Goal: Task Accomplishment & Management: Complete application form

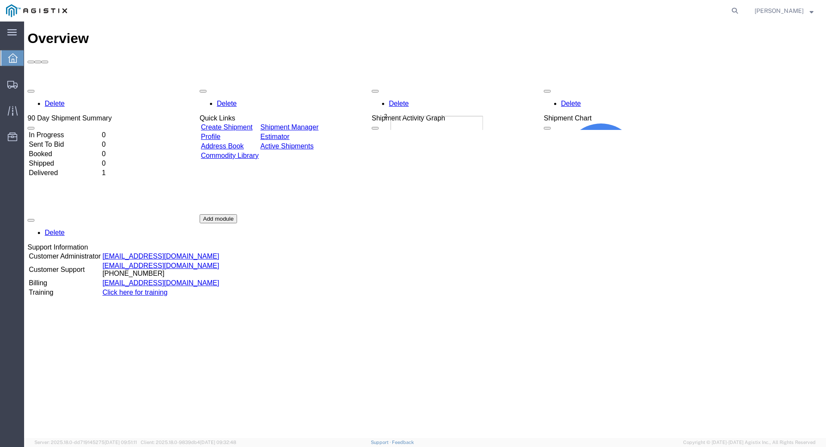
click at [240, 124] on link "Create Shipment" at bounding box center [227, 127] width 52 height 7
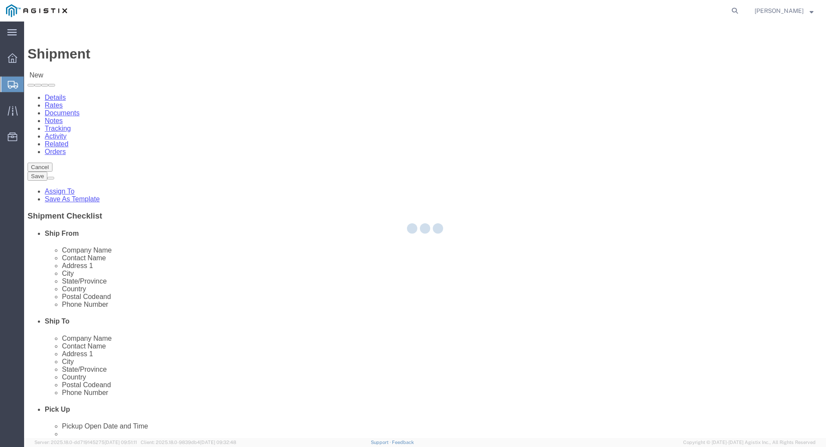
select select
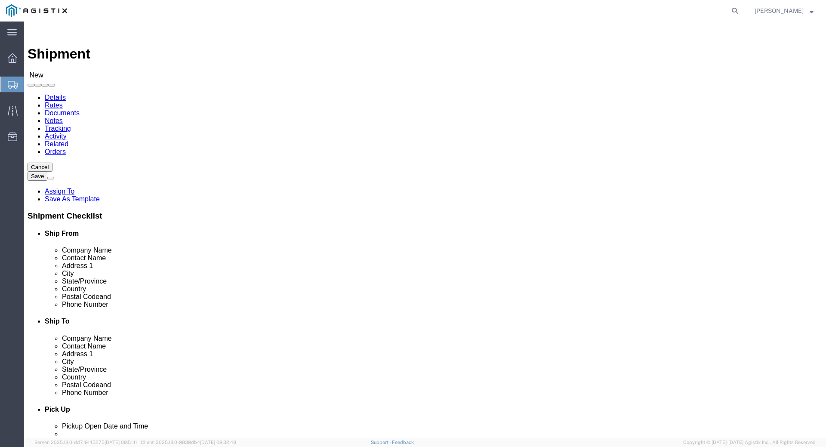
click select "Select OBrien Corporation PG&E"
select select "9596"
click select "Select OBrien Corporation PG&E"
select select "PURCHORD"
select select
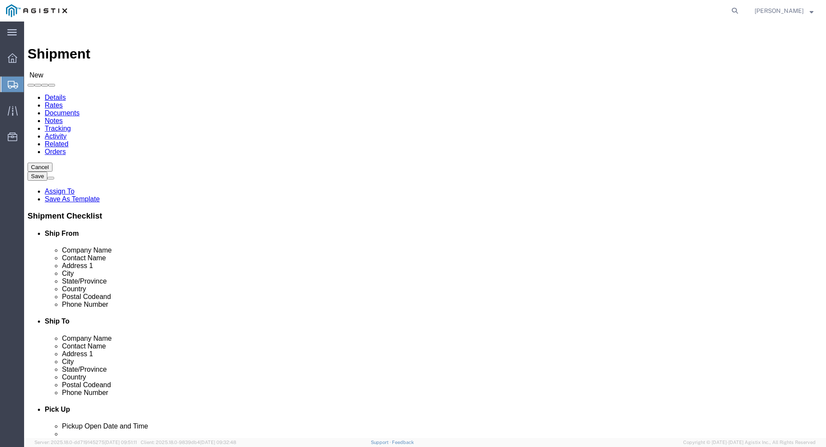
select select
drag, startPoint x: 463, startPoint y: 141, endPoint x: 467, endPoint y: 128, distance: 13.2
click div "Account Select OBrien Corporation PG&E Location Select All Others Fremont DC Fr…"
click select "Select [PERSON_NAME] Corporation PG&E"
select select "12571"
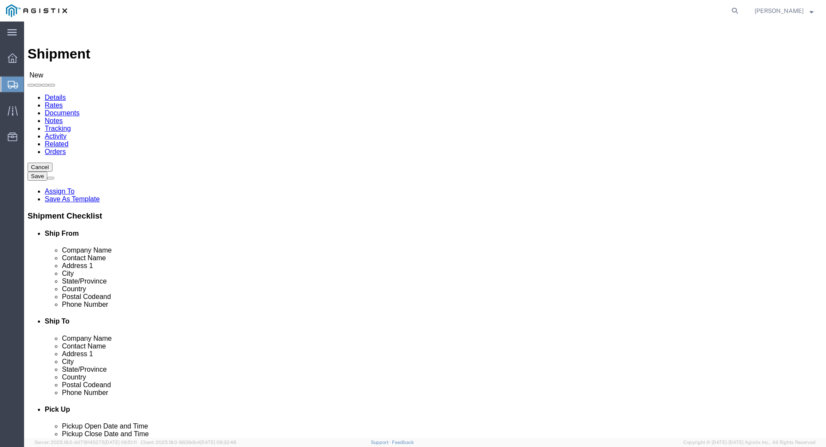
click select "Select [PERSON_NAME] Corporation PG&E"
select select "CUSTREF"
select select
click select "Select MASTER LOCATION Saint Louis"
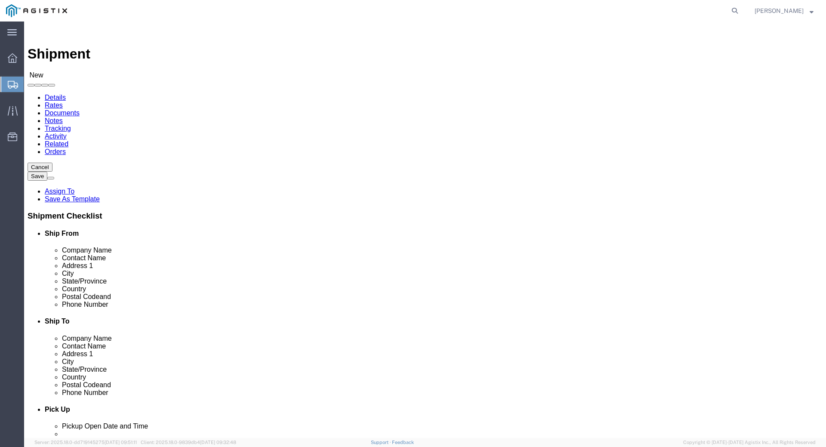
click select "Select MASTER LOCATION Saint Louis"
select select "54551"
click select "Select MASTER LOCATION Saint Louis"
click input "text"
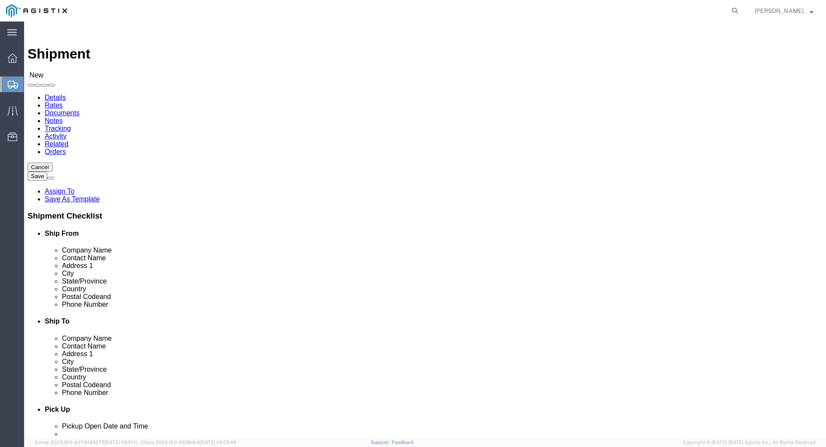
type input "O'Brien Corporation"
type input "[PERSON_NAME]"
type input "[STREET_ADDRESS]"
select select
type input "Saint Louis"
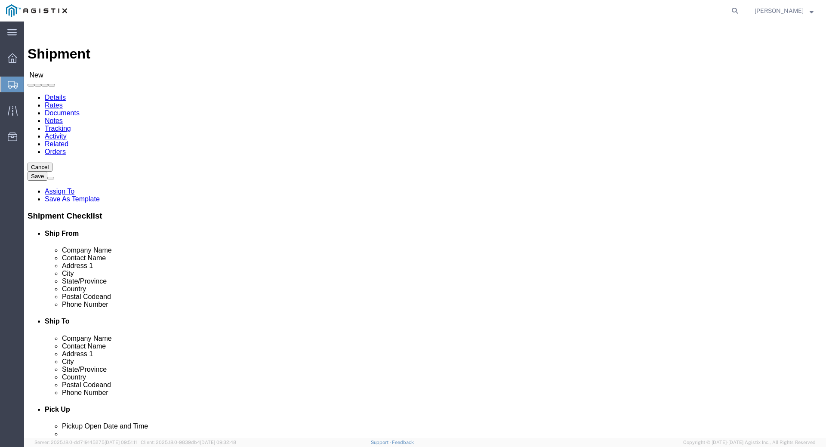
select select
type input "m"
select select
select select "MO"
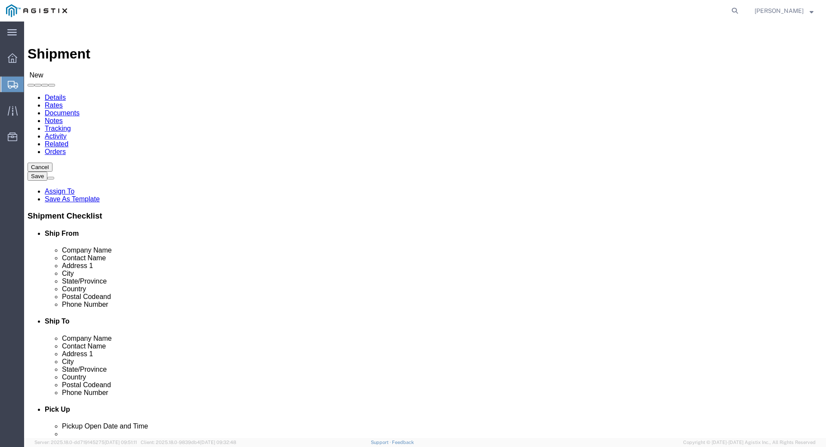
click input "text"
type input "63033"
select select
type input "3142362032"
drag, startPoint x: 148, startPoint y: 345, endPoint x: 79, endPoint y: 337, distance: 69.3
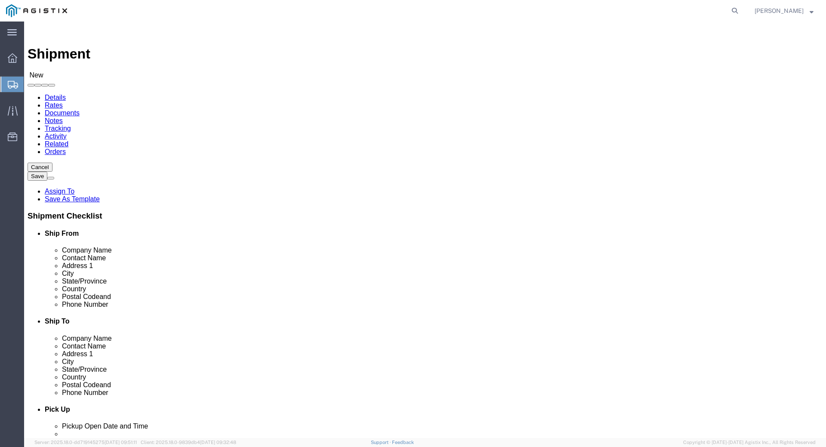
click div "Location My Profile Location (OBSOLETE) BURNEY SC - GC TRAILER (OBSOLETE) BURNE…"
type input "63114"
select select
click input "text"
type input "Pacific Gas & Elec"
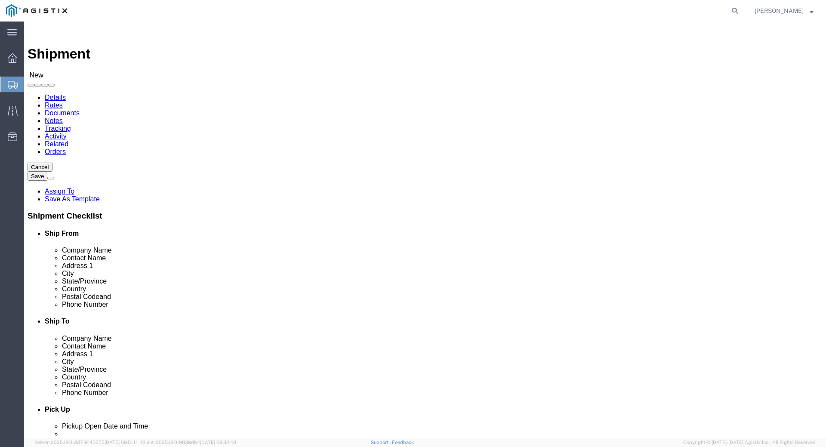
type input "PO 2701184188"
type input "2320 W Yosemite"
select select
type input "Manteca"
click p "- PG&E - () 2320 W Yosemite Ave, Manteca, CA 95337, US"
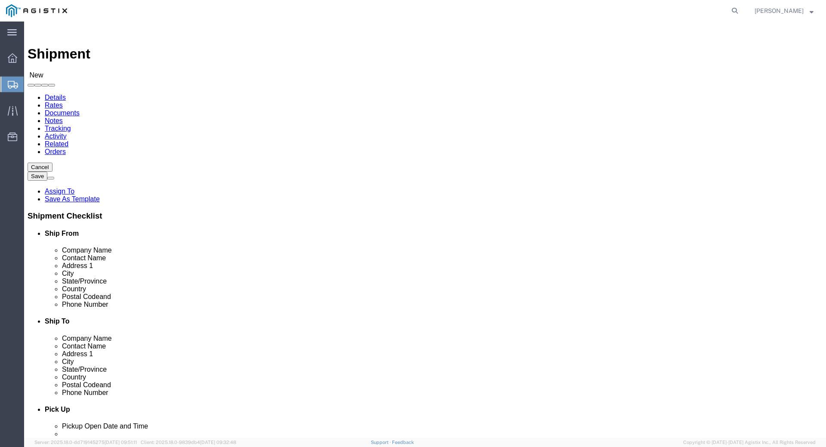
select select
type input "PG&E"
type input "[STREET_ADDRESS]"
type input "Manteca"
type input "95337"
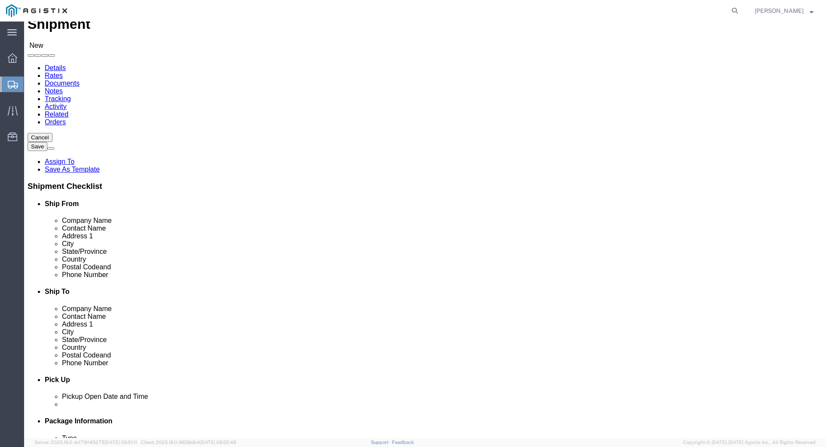
scroll to position [43, 0]
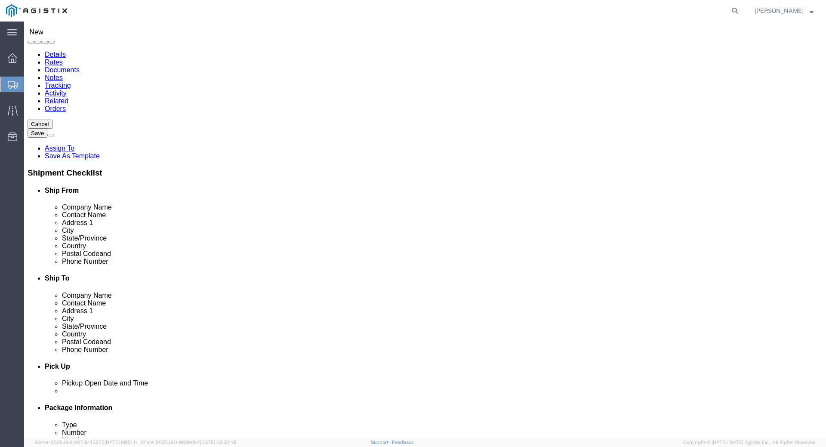
type input "Manteca"
select select
click input "text"
type input "3142362032"
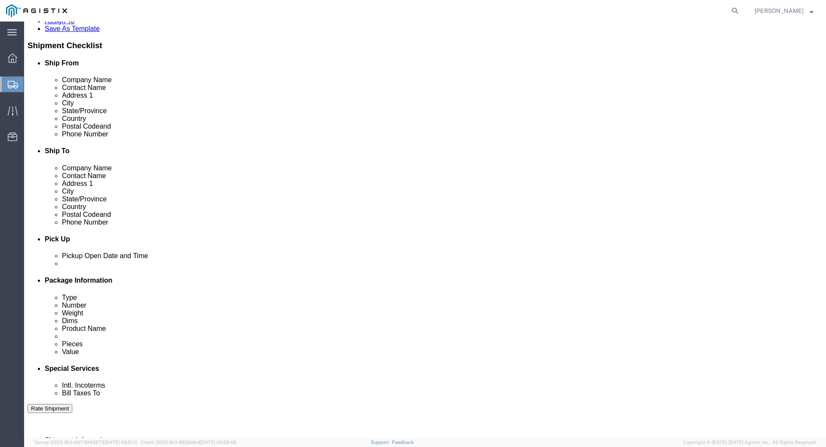
scroll to position [172, 0]
click input "text"
type input "ciara.leak@ametek.com"
checkbox input "true"
click label "Shipment Notification"
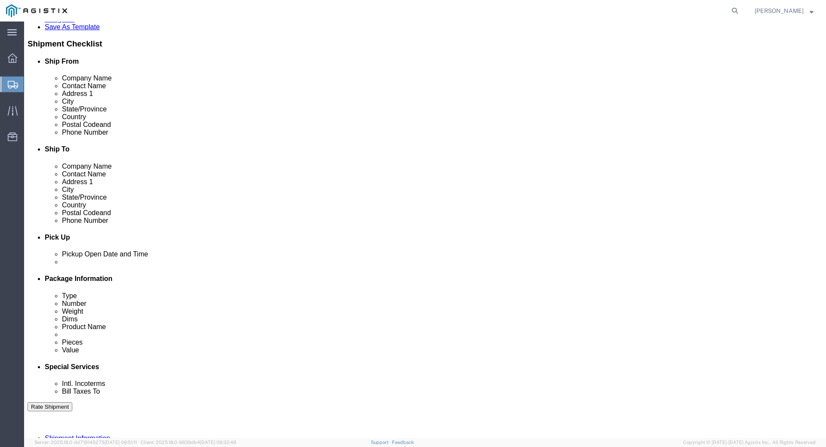
scroll to position [215, 0]
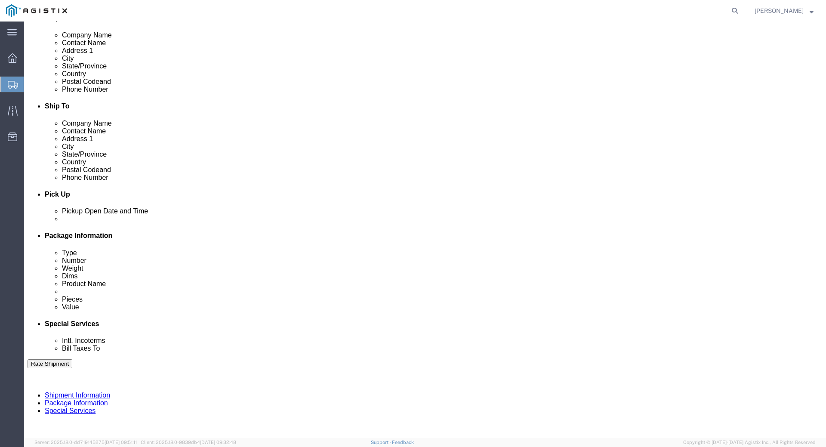
click div "[DATE] 1:00 PM"
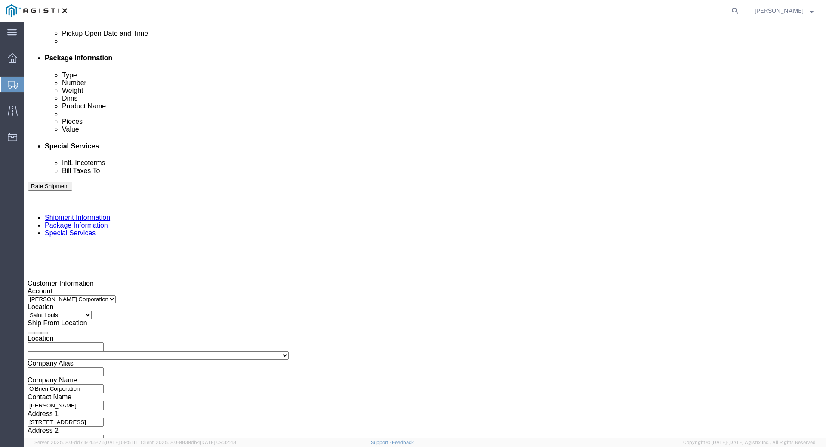
type input "3:30 PM"
click button "Apply"
click input "text"
type input "SO430828"
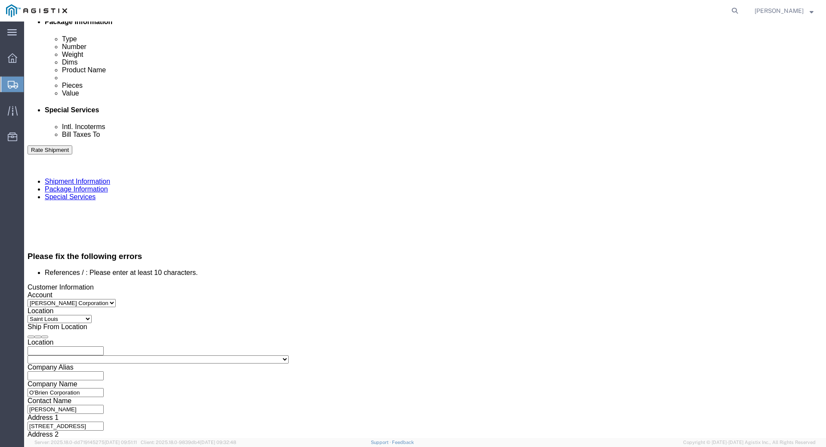
click select "Select Account Type Activity ID Airline Appointment Number ASN Batch Request # …"
select select "ORDERNUM"
click select "Select Account Type Activity ID Airline Appointment Number ASN Batch Request # …"
click input "text"
type input "2701184188"
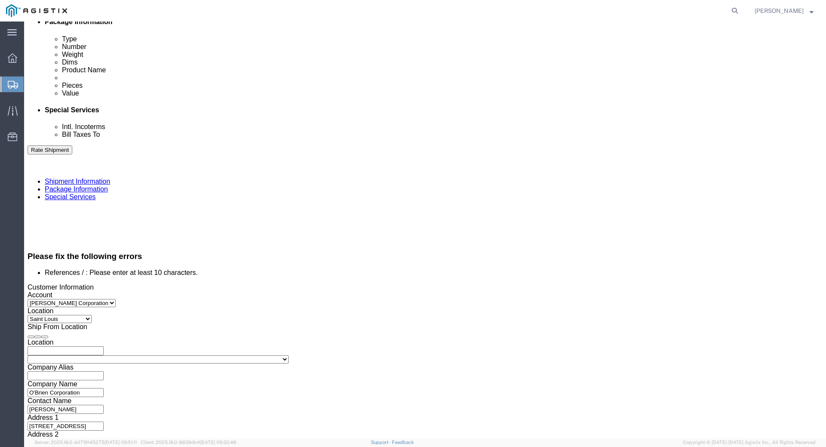
click select "Select Air Less than Truckload Multi-Leg Ocean Freight Rail Small Parcel Truckl…"
select select "LTL"
click select "Select Air Less than Truckload Multi-Leg Ocean Freight Rail Small Parcel Truckl…"
click input "text"
click td "11"
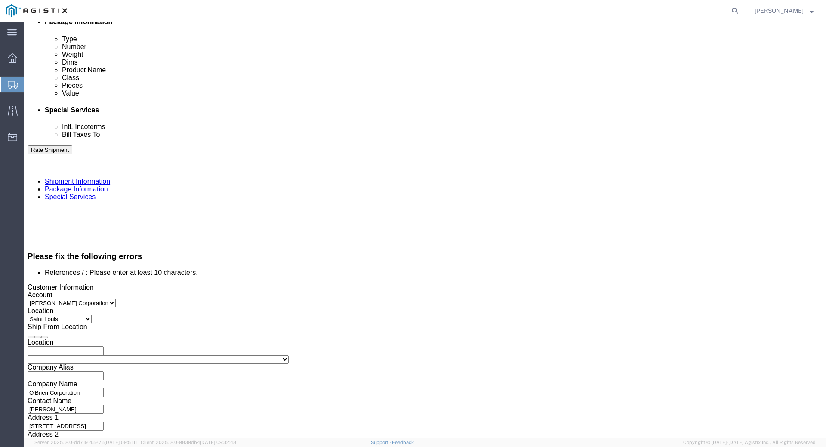
type input "[DATE]"
click input "text"
click select "Select Air Less than Truckload Multi-Leg Ocean Freight Rail Small Parcel Truckl…"
select select
click select "Select Air Less than Truckload Multi-Leg Ocean Freight Rail Small Parcel Truckl…"
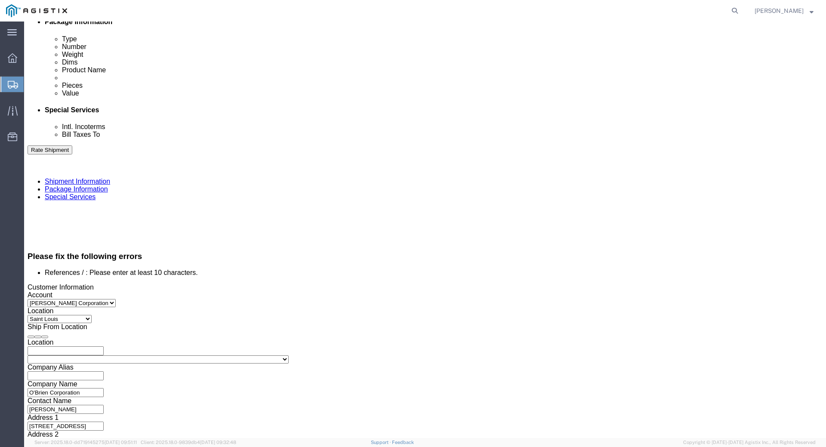
click input "[DATE]"
click td "11"
click div "Leg 1 Mode Select Air Less than Truckload Multi-Leg Ocean Freight Rail Small Pa…"
click button "Continue"
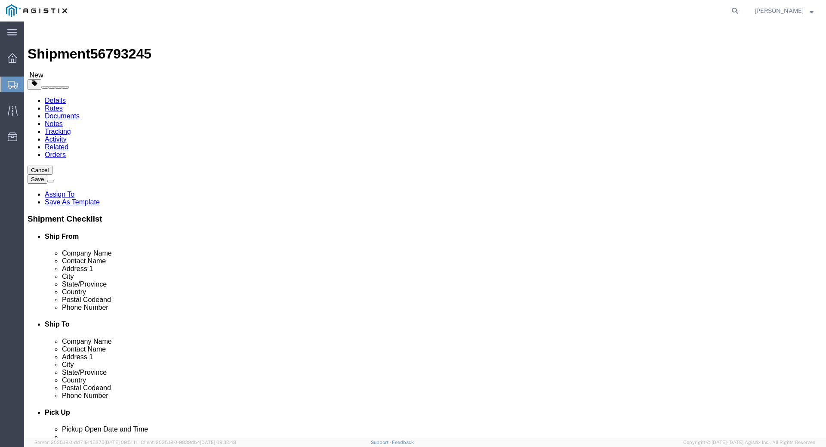
click input "Length : This field is required."
click select "Select Bale(s) Basket(s) Bolt(s) Bottle(s) Buckets Bulk Bundle(s) Can(s) Cardbo…"
select select "SKID"
click select "Select Bale(s) Basket(s) Bolt(s) Bottle(s) Buckets Bulk Bundle(s) Can(s) Cardbo…"
click input "Length : This field is required."
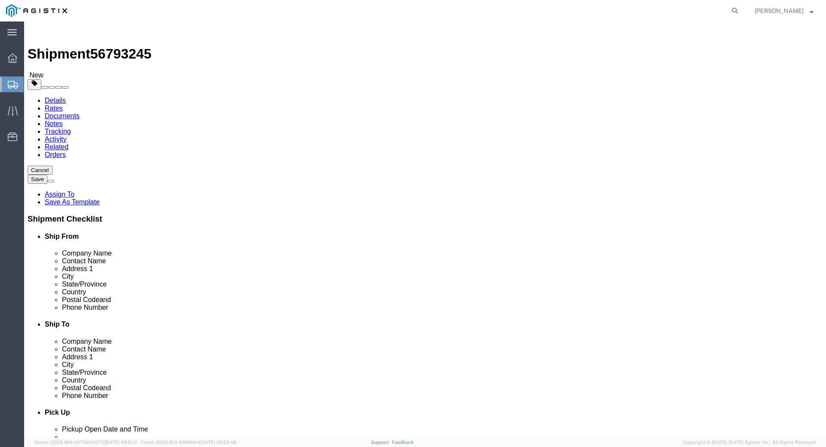
type input "43"
type input "39"
type input "1174"
click link "Add Package"
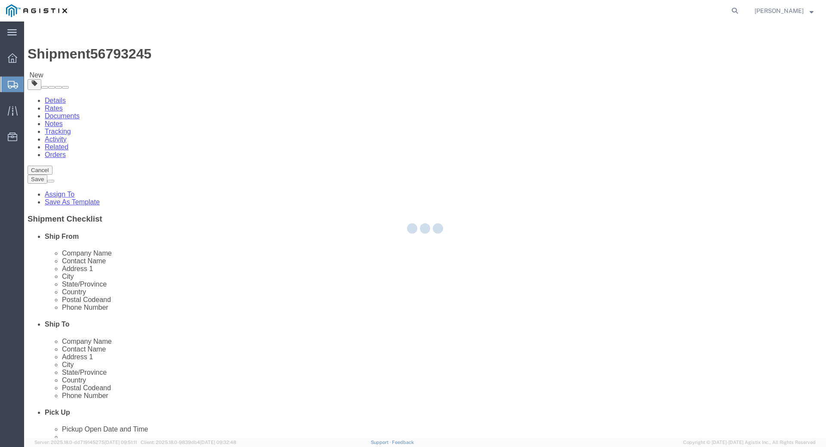
select select "SKID"
select select "CBOX"
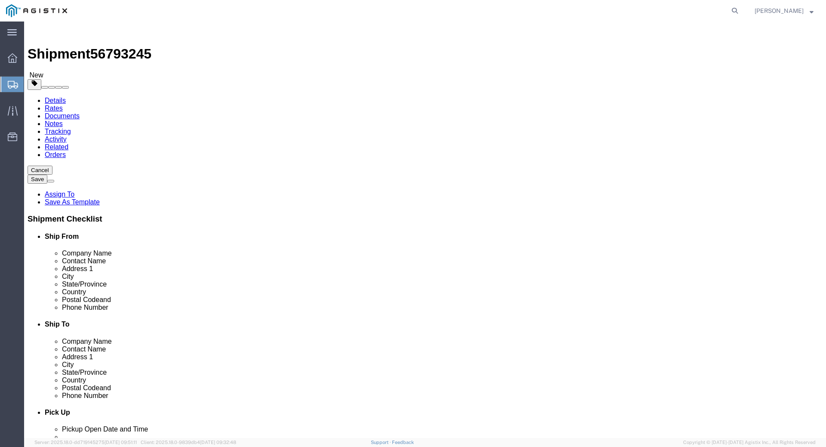
click span "button"
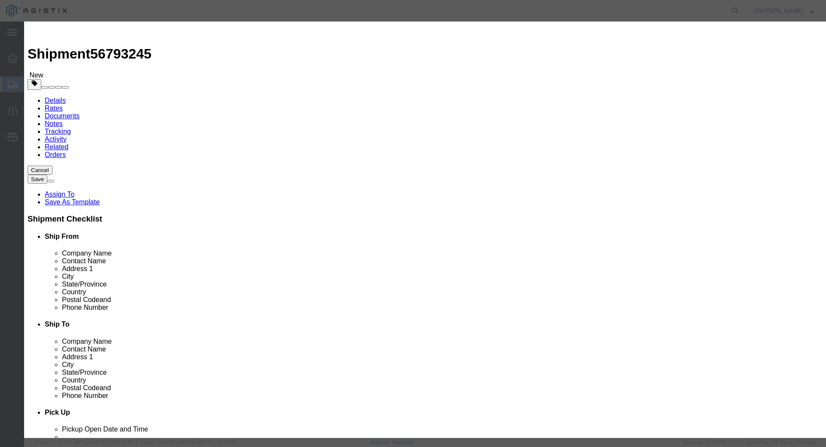
click button "Yes"
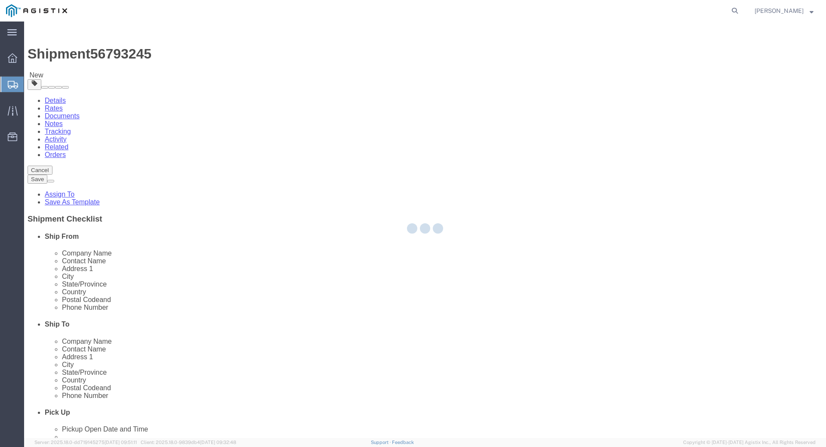
select select "SKID"
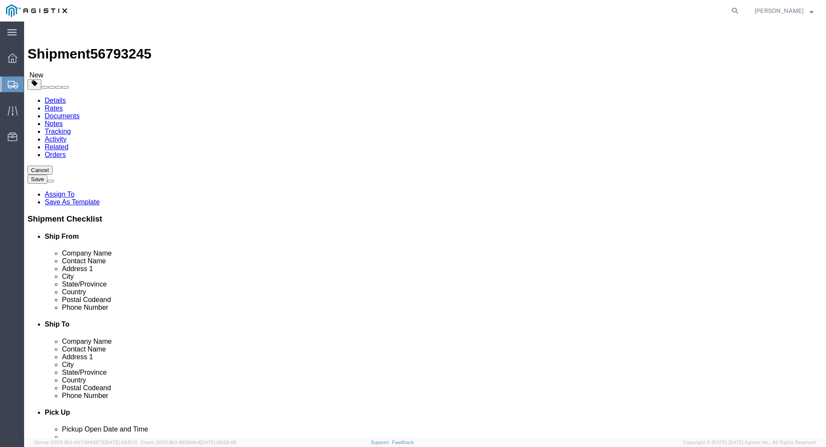
click span
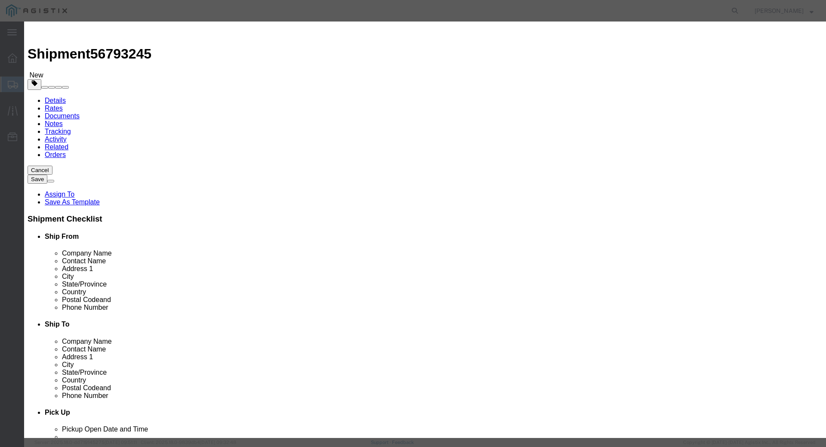
click input "text"
type input "SS Tubing with Extruded Jacket"
type input "2600"
select select "FT"
type input "49738"
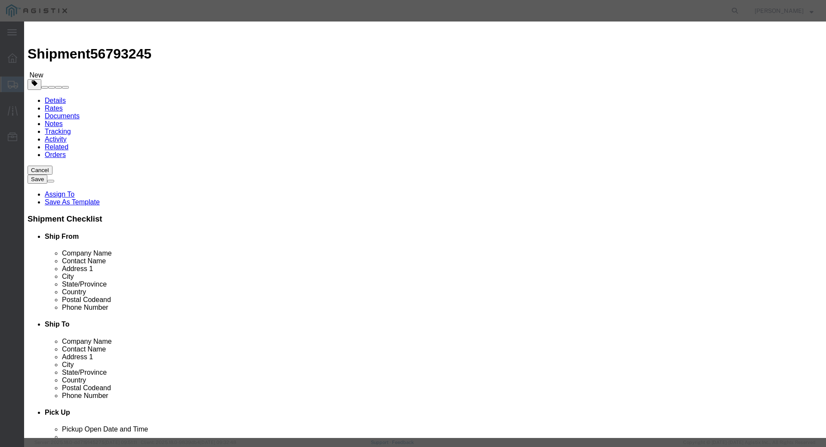
select select "USD"
select select "85"
click button "Save & Close"
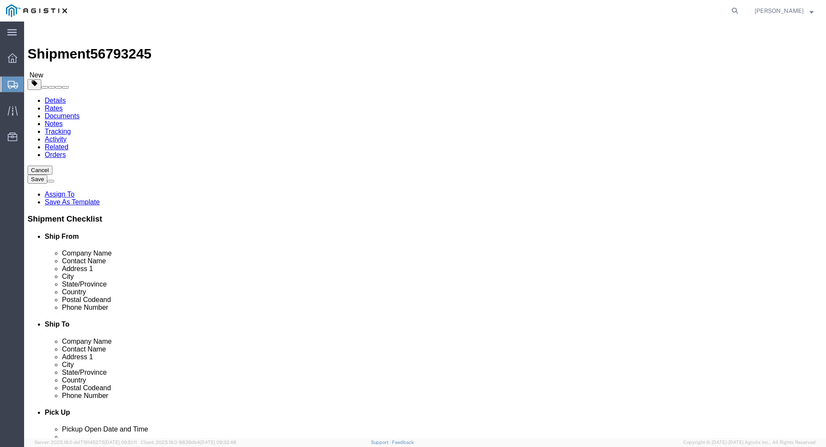
click button "Rate Shipment"
click button "Previous"
click input "Ship To Location / Contact Name : This field is required."
type input "PO 2701184188"
click button "Rate Shipment"
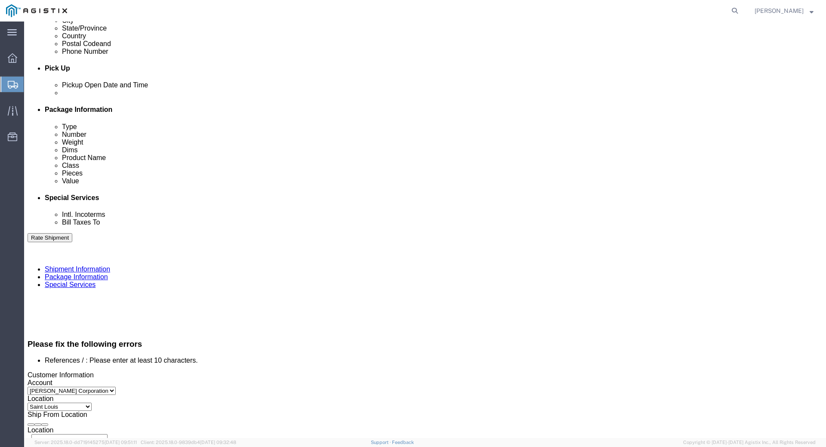
scroll to position [429, 0]
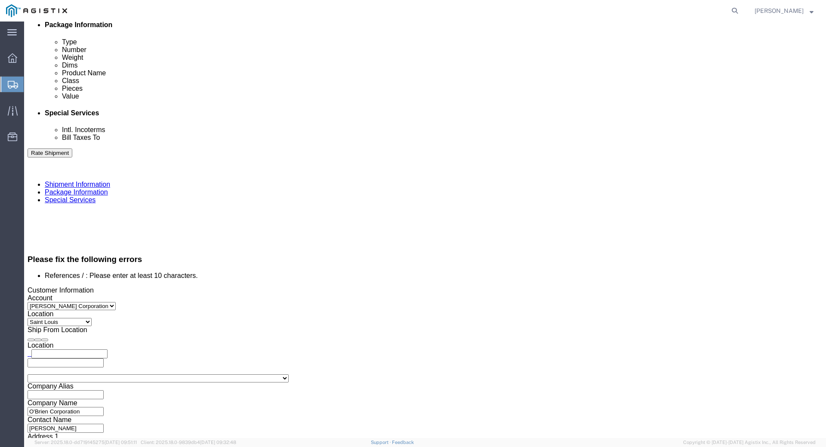
click input "SO430828"
drag, startPoint x: 154, startPoint y: 206, endPoint x: 112, endPoint y: 204, distance: 41.8
click input "SO430828"
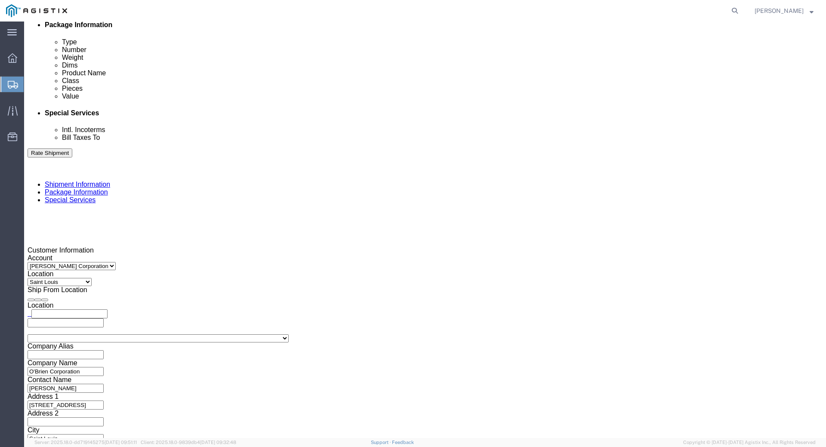
scroll to position [393, 0]
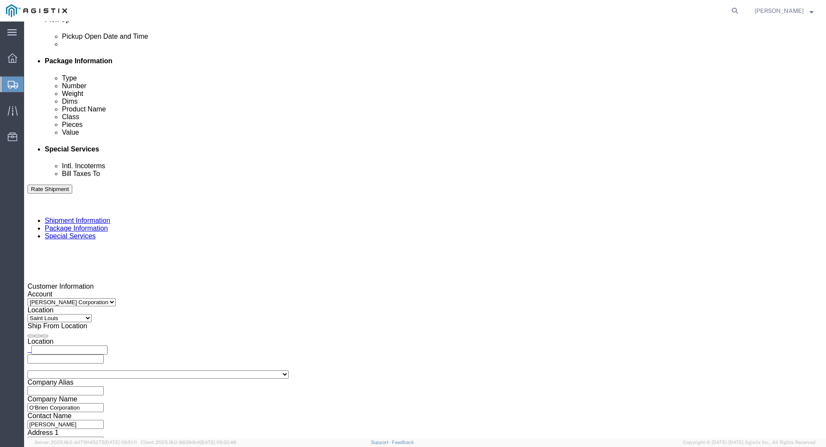
click select "Select Account Type Activity ID Airline Appointment Number ASN Batch Request # …"
select select
click select "Select Account Type Activity ID Airline Appointment Number ASN Batch Request # …"
click button "Rate Shipment"
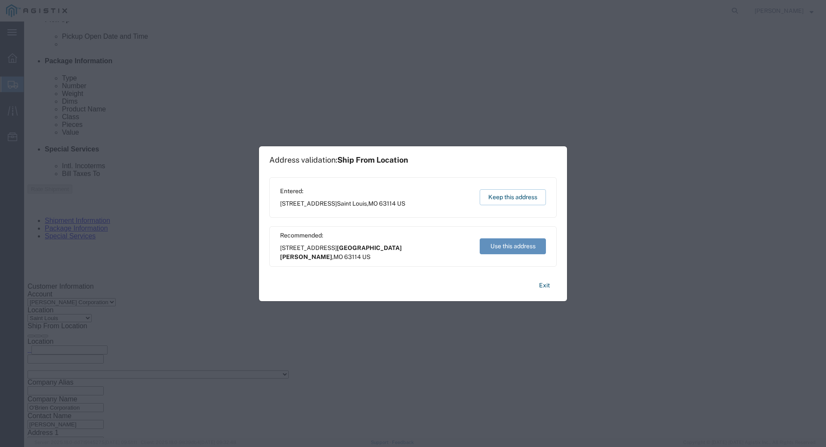
click at [499, 244] on button "Use this address" at bounding box center [513, 246] width 66 height 16
type input "[GEOGRAPHIC_DATA][PERSON_NAME]"
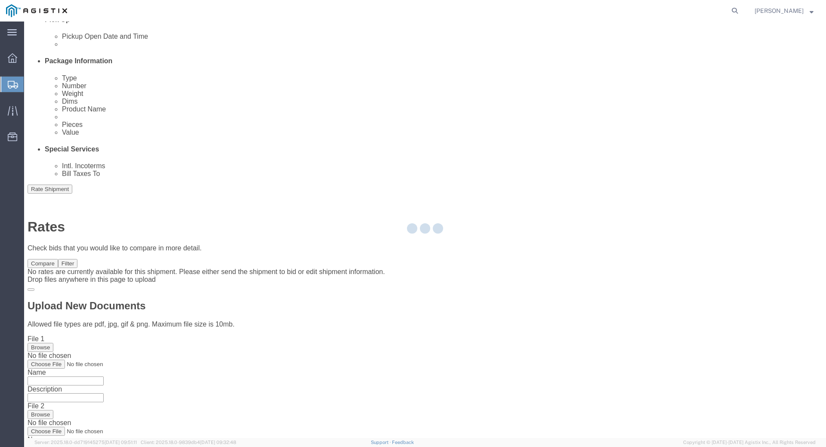
scroll to position [0, 0]
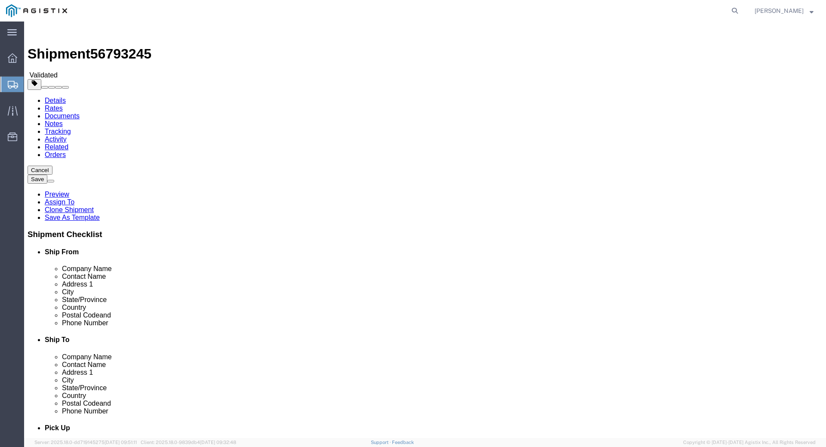
click at [690, 248] on h4 "Ship From" at bounding box center [434, 252] width 778 height 8
click at [74, 288] on span "City" at bounding box center [68, 291] width 12 height 7
click at [666, 230] on div "Shipment Checklist Ship From Company Name Contact Name Address 1 City State/Pro…" at bounding box center [425, 416] width 795 height 372
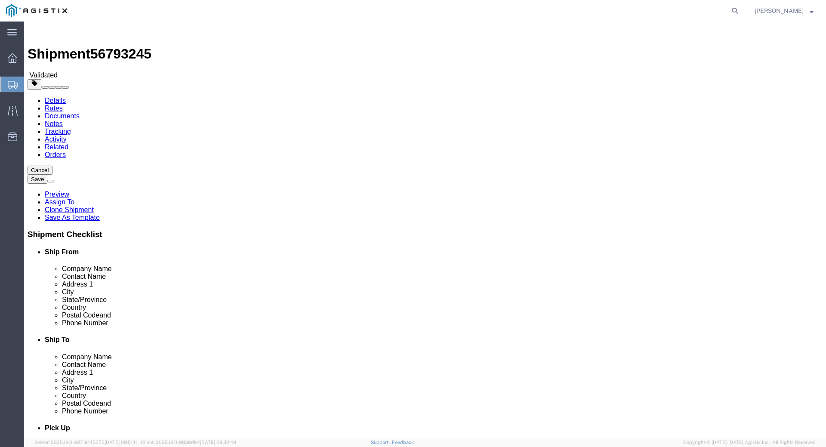
click at [33, 29] on img at bounding box center [33, 30] width 10 height 10
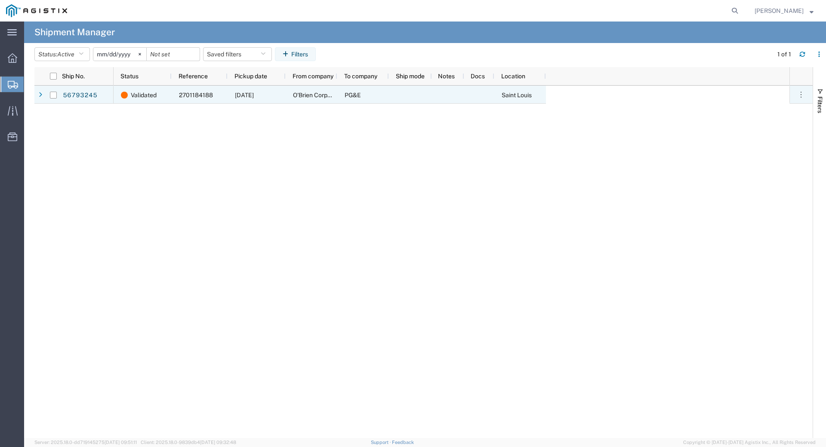
click at [309, 93] on span "O'Brien Corporation" at bounding box center [320, 95] width 54 height 7
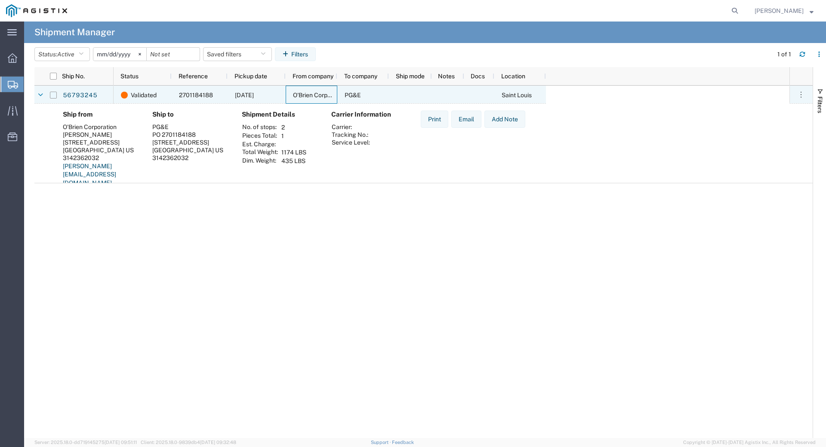
click at [52, 95] on input "Press Space to toggle row selection (unchecked)" at bounding box center [53, 95] width 7 height 7
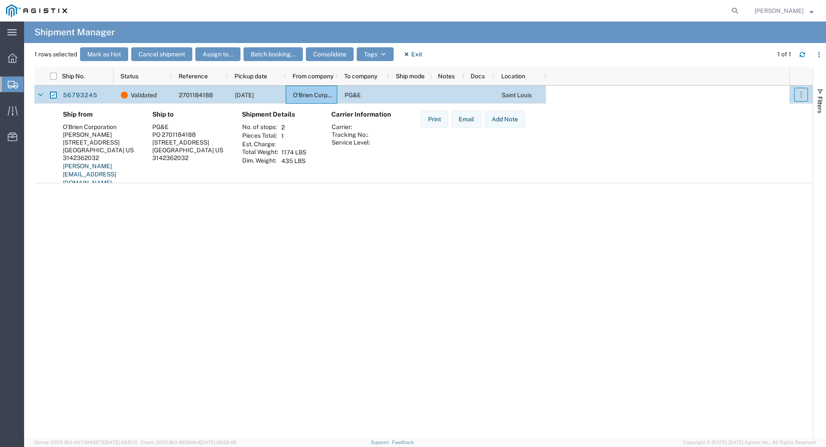
click at [806, 92] on button "button" at bounding box center [801, 95] width 14 height 14
click at [554, 155] on div "Ship from O'Brien Corporation Ciara Leak 1900 Crystal Industrial Ct St. Louis, …" at bounding box center [431, 152] width 750 height 83
click at [85, 138] on div "[PERSON_NAME]" at bounding box center [101, 135] width 76 height 8
click at [797, 92] on icon "button" at bounding box center [801, 94] width 9 height 9
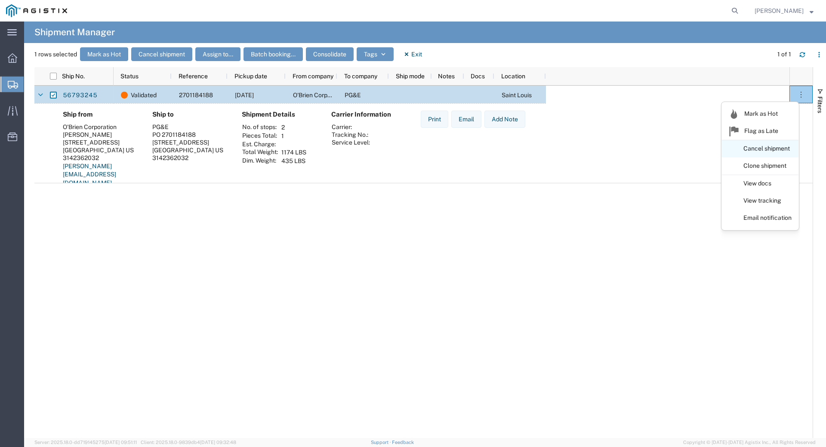
click at [763, 144] on link "Cancel shipment" at bounding box center [760, 148] width 77 height 15
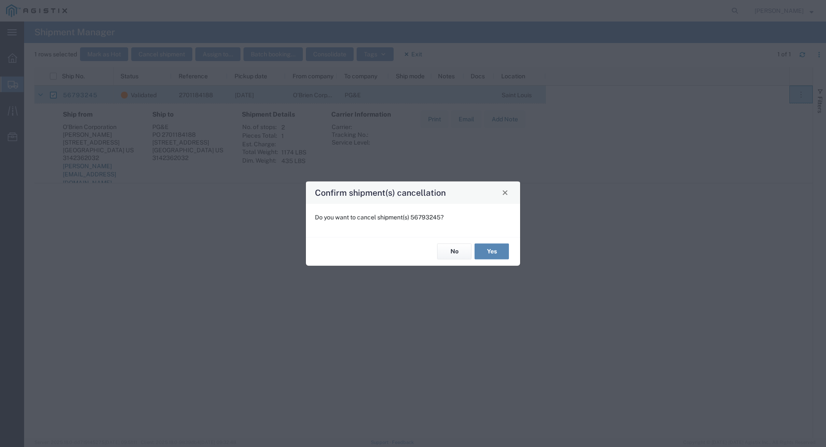
click at [491, 247] on button "Yes" at bounding box center [492, 252] width 34 height 16
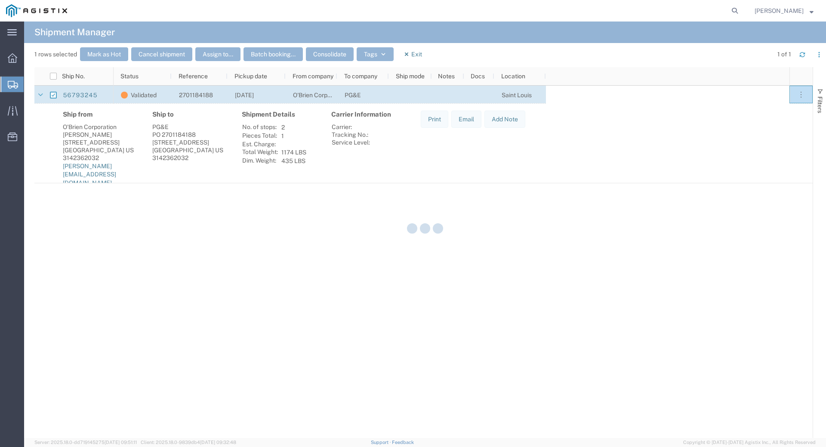
checkbox input "false"
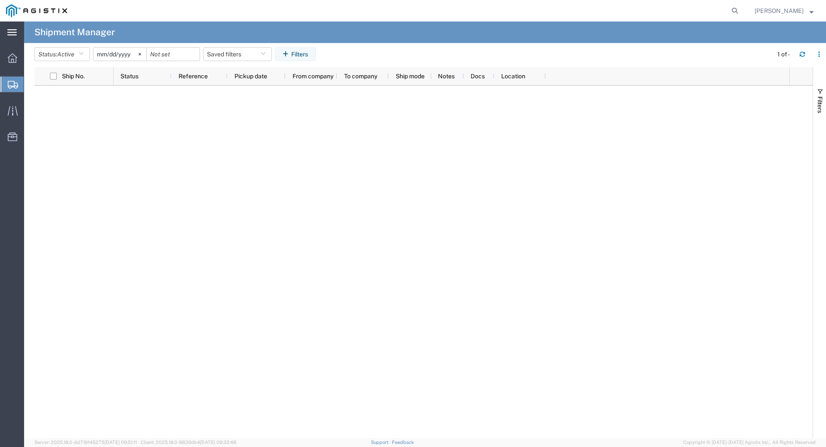
click at [14, 34] on icon at bounding box center [11, 32] width 9 height 6
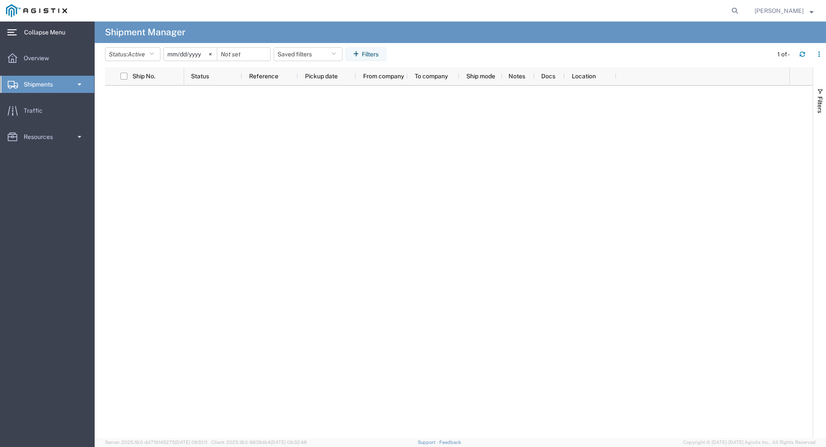
click at [34, 33] on span "Collapse Menu" at bounding box center [47, 32] width 47 height 17
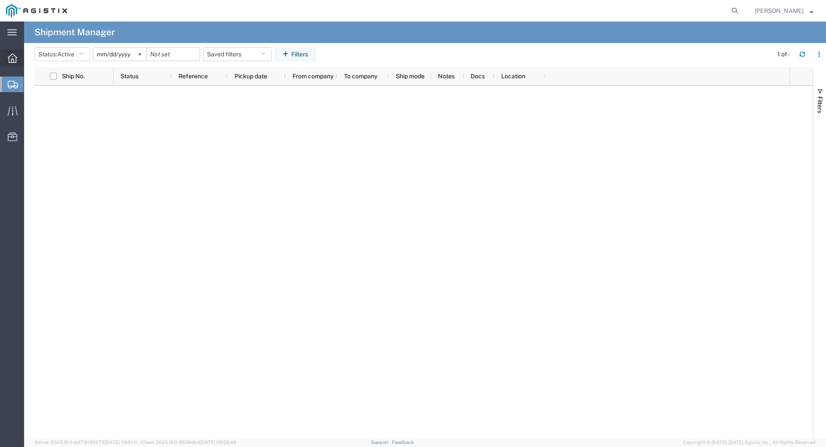
click at [11, 63] on div at bounding box center [12, 57] width 24 height 17
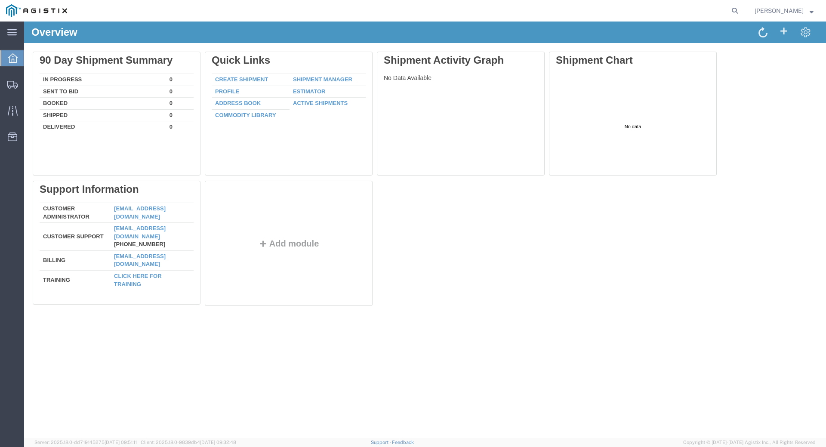
click at [7, 28] on svg-icon at bounding box center [11, 32] width 9 height 9
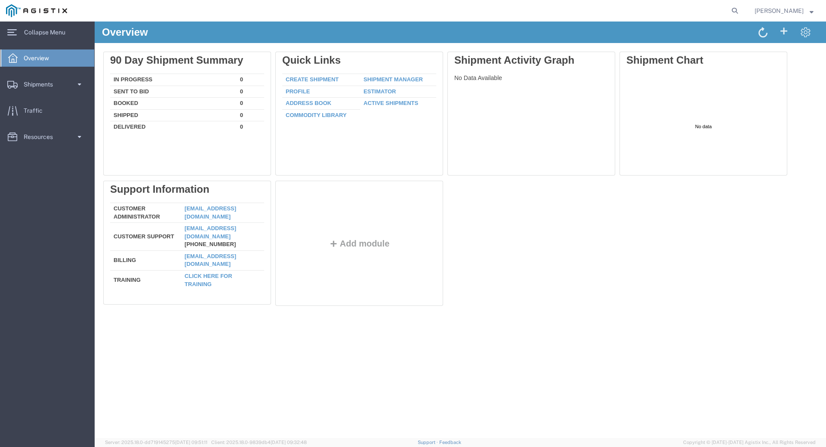
click at [46, 28] on span "Collapse Menu" at bounding box center [47, 32] width 47 height 17
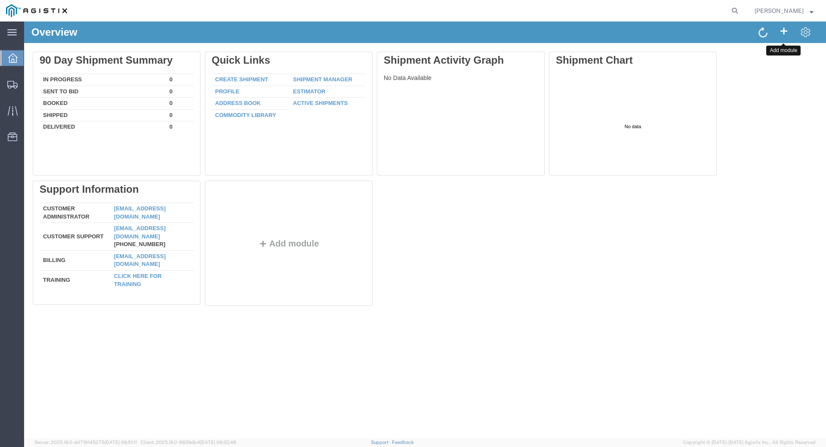
click at [785, 31] on span at bounding box center [784, 30] width 10 height 11
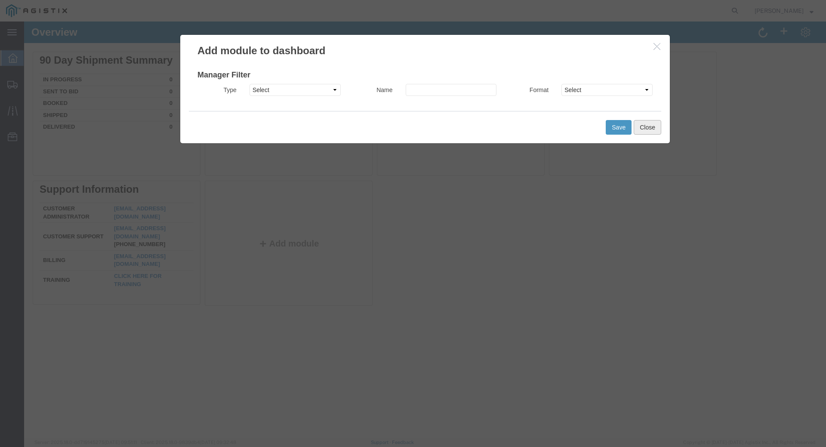
click at [654, 127] on button "Close" at bounding box center [648, 127] width 28 height 15
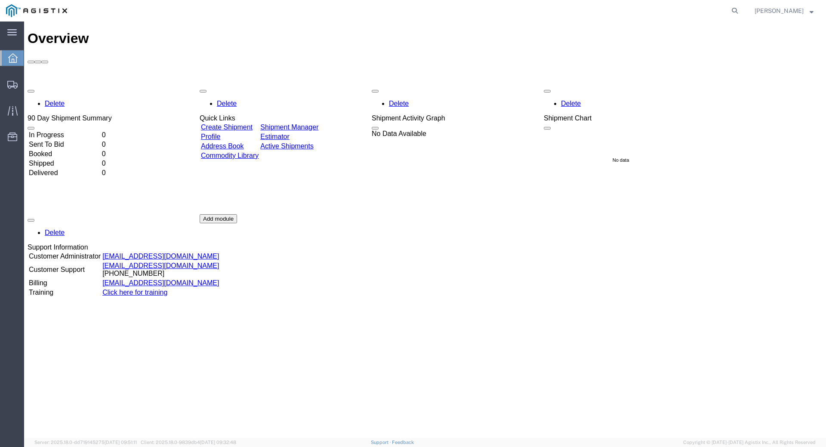
click at [229, 124] on link "Create Shipment" at bounding box center [227, 127] width 52 height 7
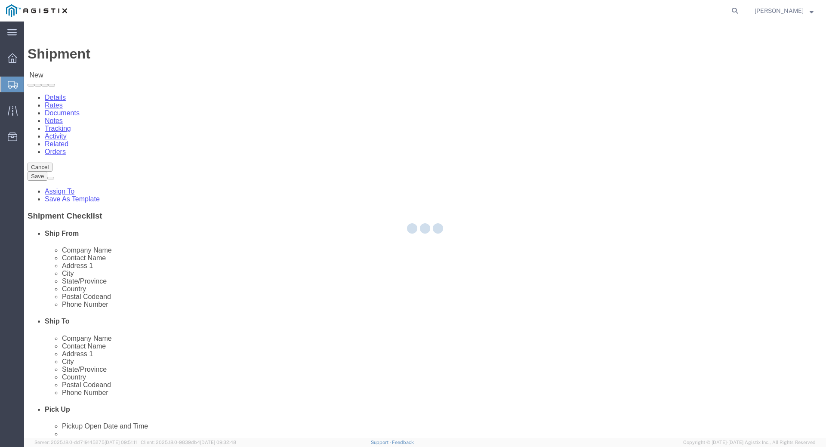
select select
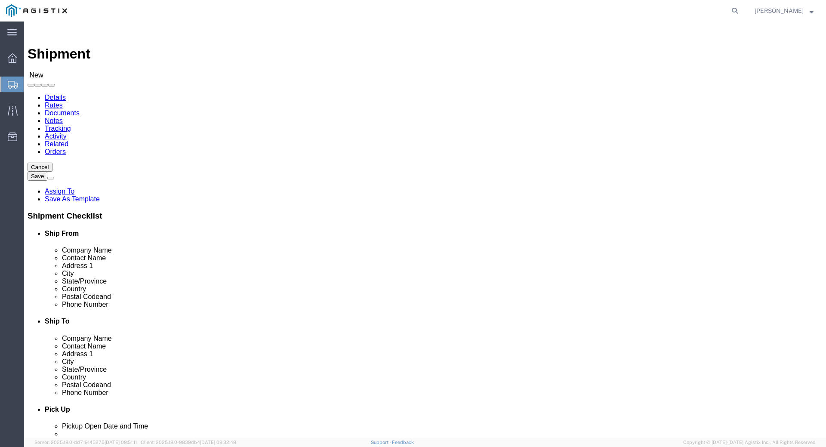
click select "Select [PERSON_NAME] Corporation PG&E"
select select "9596"
click select "Select [PERSON_NAME] Corporation PG&E"
select select "PURCHORD"
select select
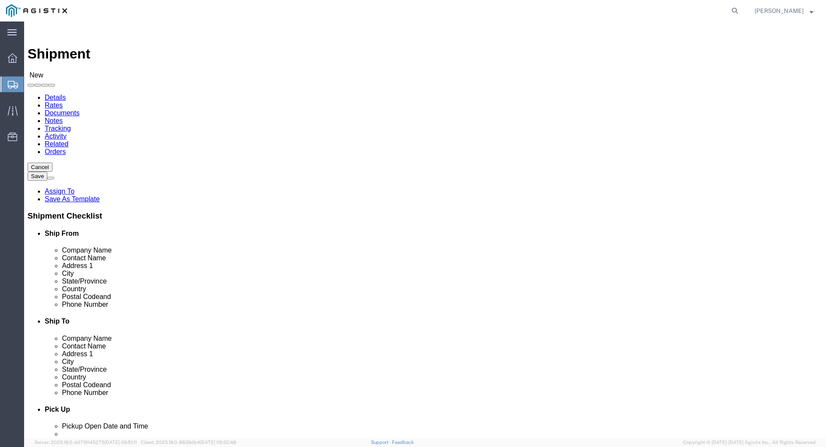
select select
click select "Select All Others [GEOGRAPHIC_DATA] [GEOGRAPHIC_DATA] [GEOGRAPHIC_DATA] [GEOGRA…"
select select "23082"
click select "Select All Others [GEOGRAPHIC_DATA] [GEOGRAPHIC_DATA] [GEOGRAPHIC_DATA] [GEOGRA…"
click input "text"
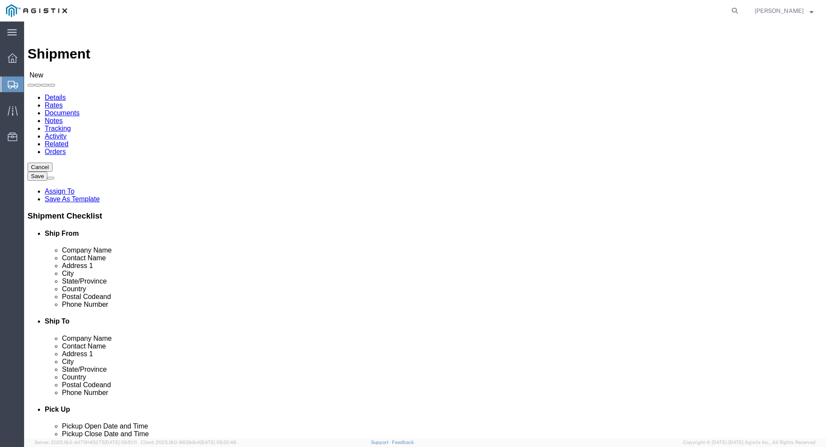
type input "O'Brien Corporation"
type input "Logistics Dept."
type input "[STREET_ADDRESS]"
select select
type input "[GEOGRAPHIC_DATA][PERSON_NAME]"
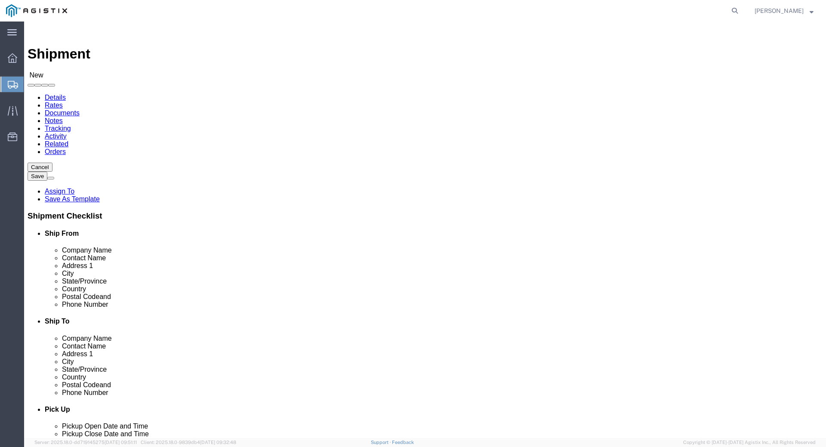
select select
type input "m"
type input "mi"
type input "miss"
select select
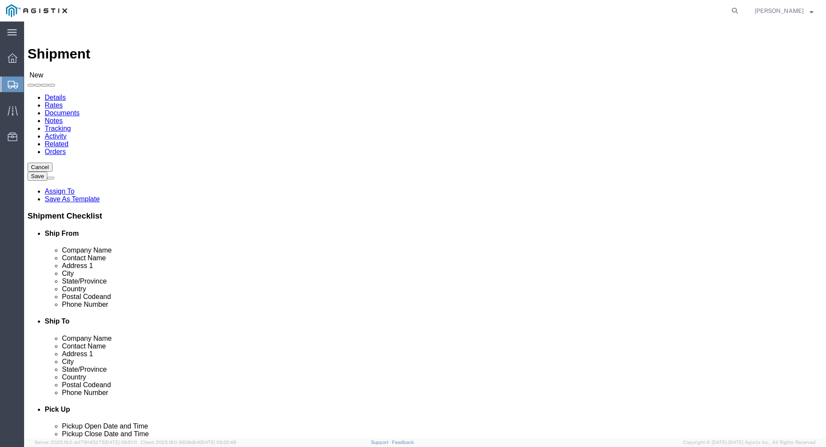
select select "MO"
click input "text"
type input "63114"
select select
type input "3142362032"
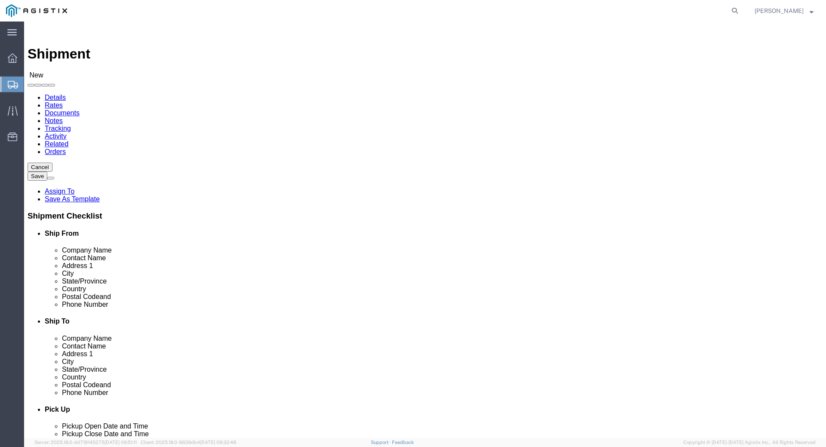
click input "text"
type input "PG&E"
type input "PO 2701184188"
type input "1"
type input "[STREET_ADDRESS]"
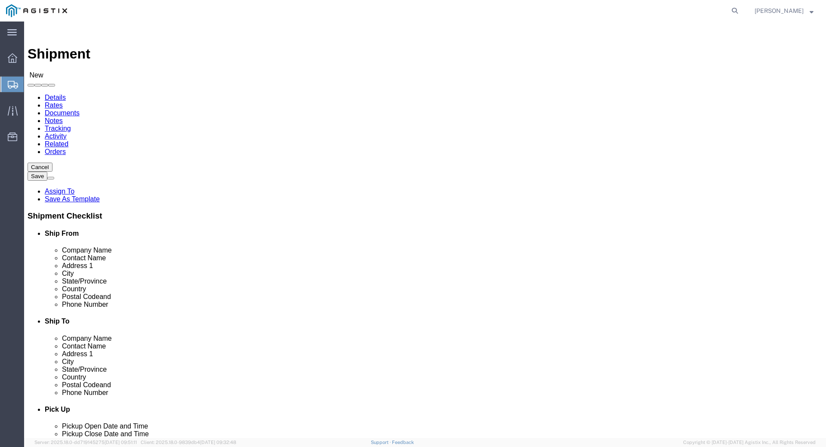
select select
type input "Manteca"
drag, startPoint x: 451, startPoint y: 313, endPoint x: 451, endPoint y: 321, distance: 7.3
select select
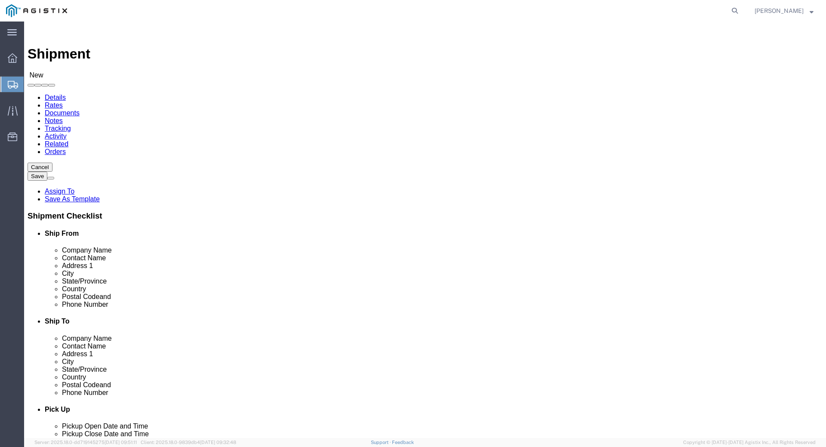
select select "CA"
click input "Postal Code"
type input "6"
type input "95337"
select select
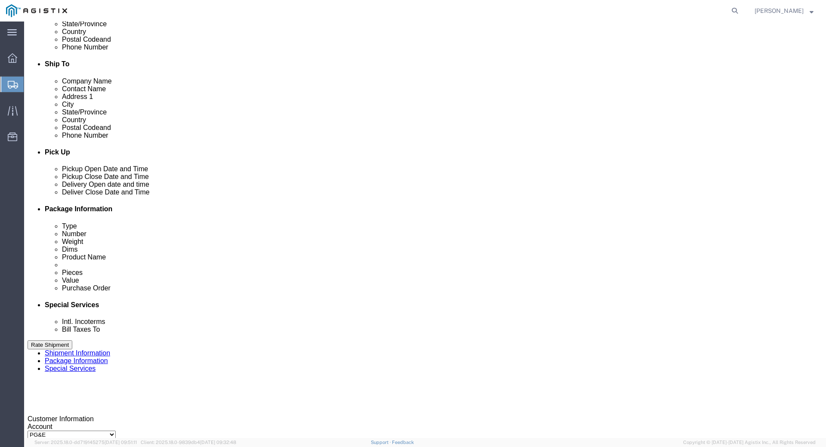
scroll to position [258, 0]
type input "3142362032"
click input "text"
type input "2701184188"
click div "[DATE] 1:00 PM"
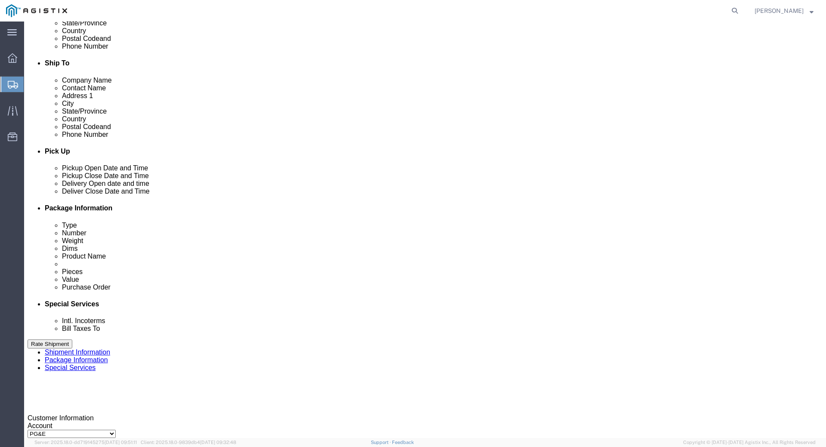
scroll to position [263, 0]
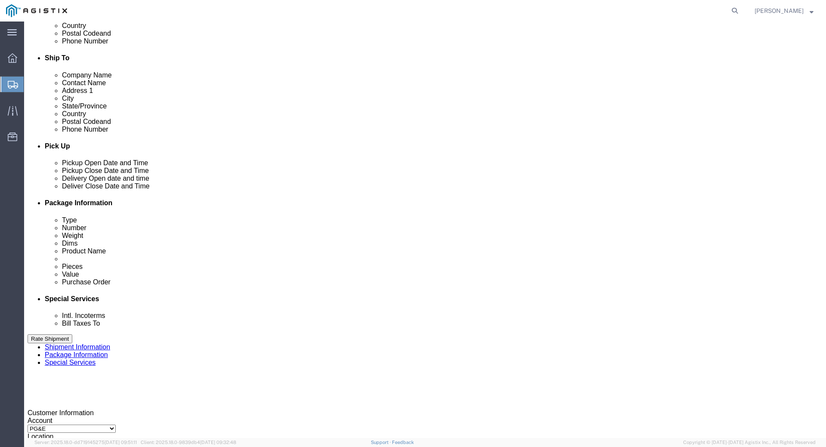
type input "3:30 PM"
click button "Apply"
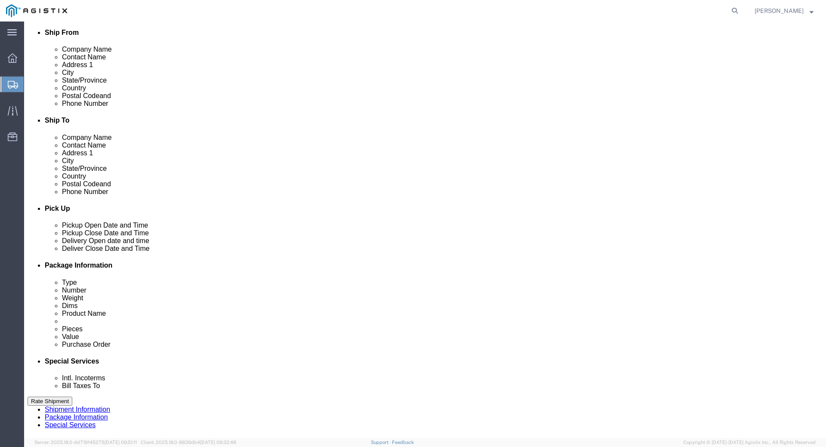
scroll to position [215, 0]
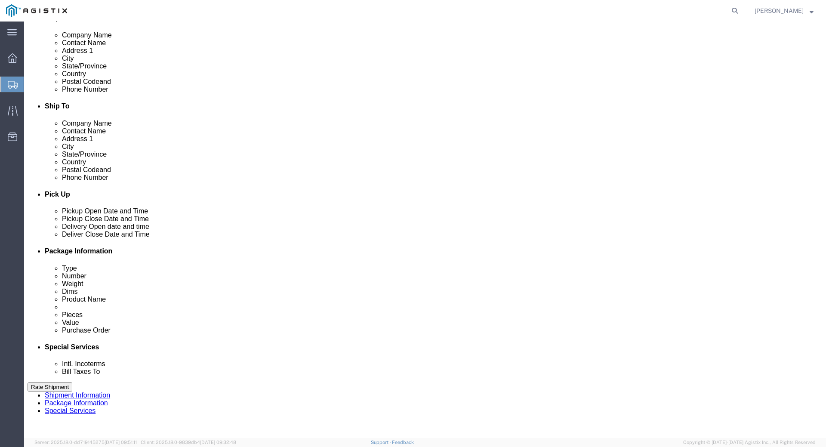
click div
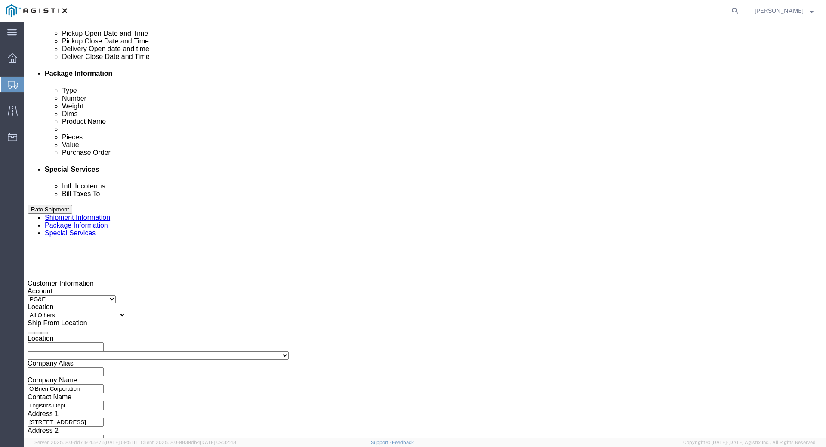
drag, startPoint x: 368, startPoint y: 281, endPoint x: 338, endPoint y: 281, distance: 29.3
click div "Open Time 4:30 PM [DATE] 4:30 PM - [DATE] 4:30 PM Cancel Apply"
type input "8:00 am"
type input "8:00 AM"
click button "Apply"
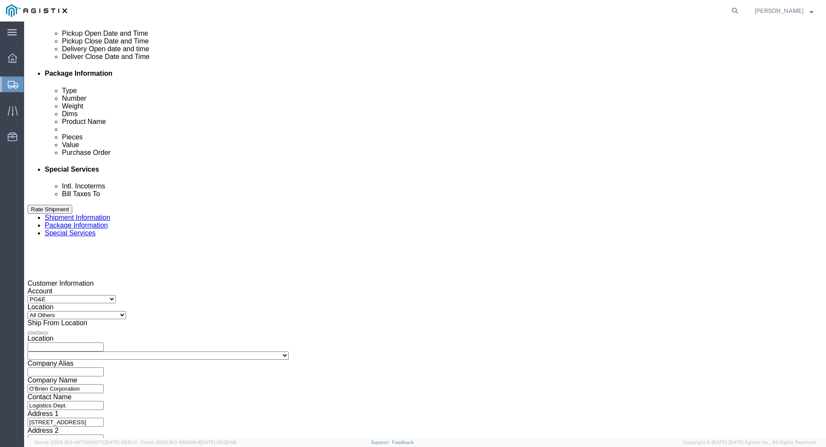
click div
type input "4:00 PM"
click button "Apply"
click div "Previous Continue"
click button "Continue"
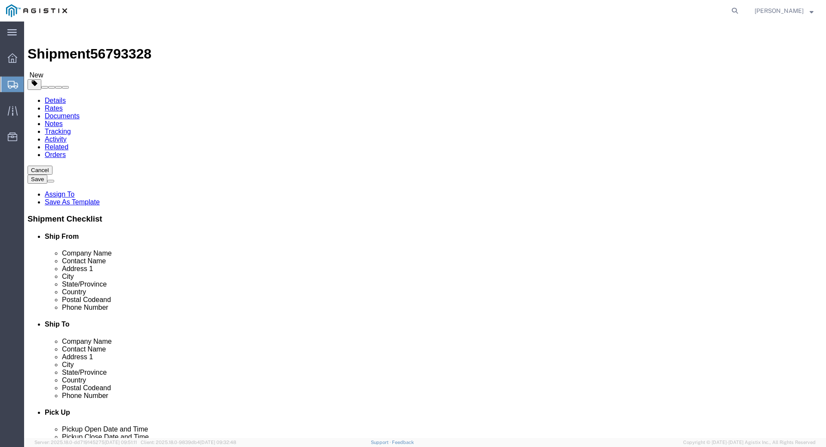
click select "Select Bulk Bundle(s) Cardboard Box(es) Carton(s) Crate(s) Drum(s) (Fiberboard)…"
select select "PSST"
click select "Select Bulk Bundle(s) Cardboard Box(es) Carton(s) Crate(s) Drum(s) (Fiberboard)…"
click input "text"
type input "43"
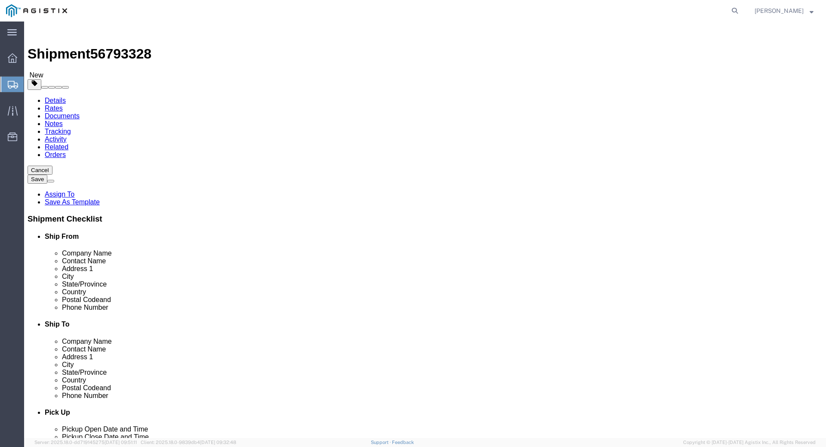
type input "43"
type input "39"
drag, startPoint x: 140, startPoint y: 212, endPoint x: 108, endPoint y: 212, distance: 32.3
click div "Weight 0.00 Select kgs lbs Ship. t°"
type input "1174"
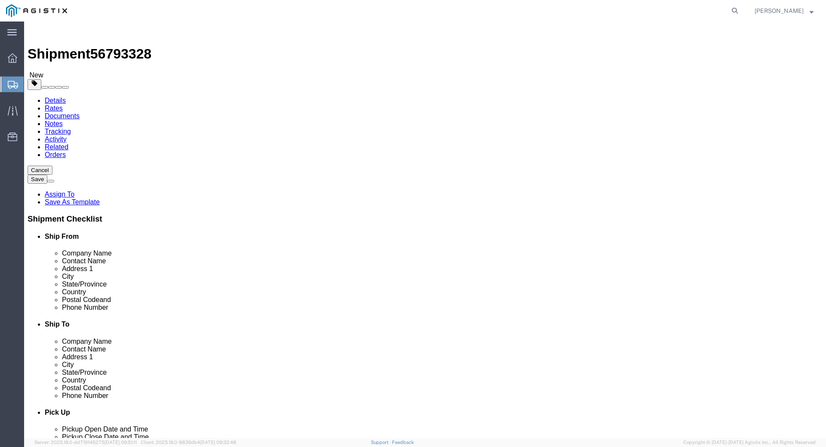
click div "Previous Continue"
click link "Add Content"
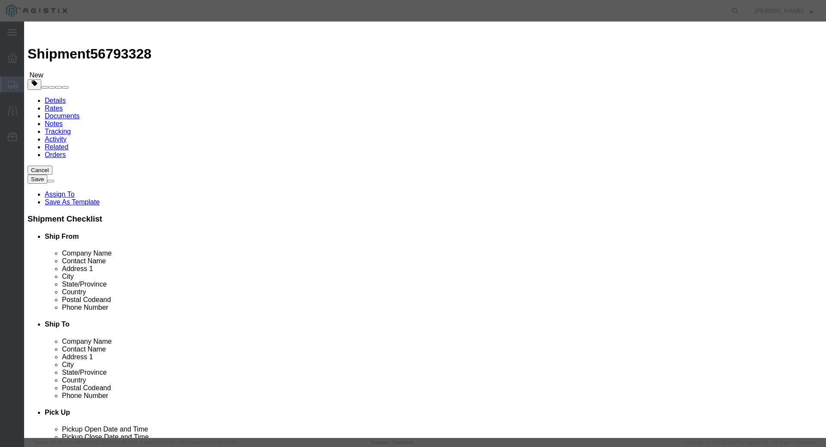
click input "text"
type input "SS Tubing with Extruded Jacket"
type input "2600"
select select "FT"
type input "49738"
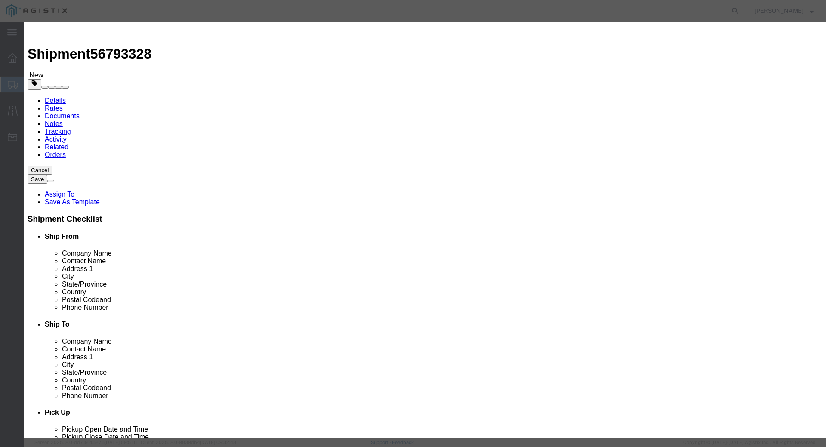
select select "USD"
select select "85"
click button "Save & Close"
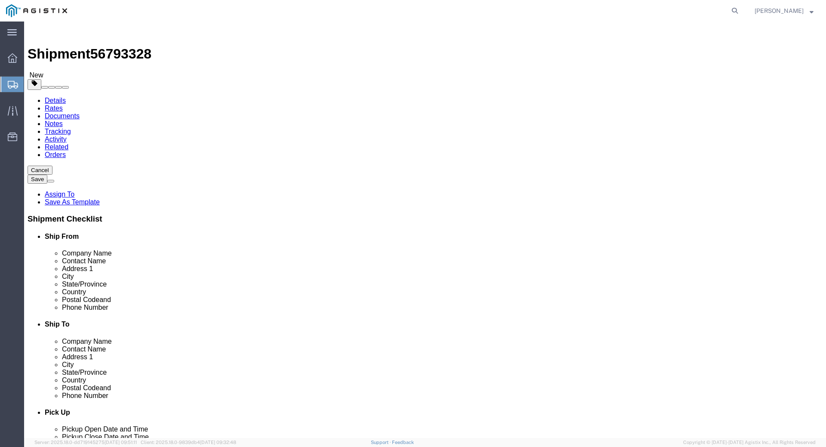
click button "Rate Shipment"
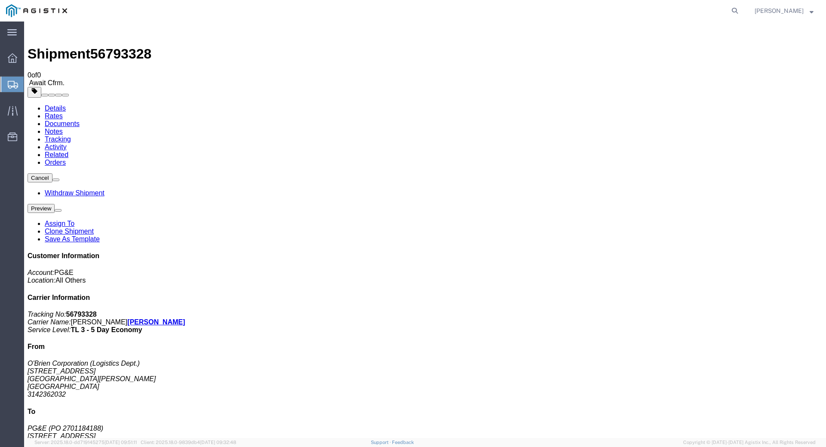
click at [31, 85] on span "Shipments" at bounding box center [27, 84] width 7 height 17
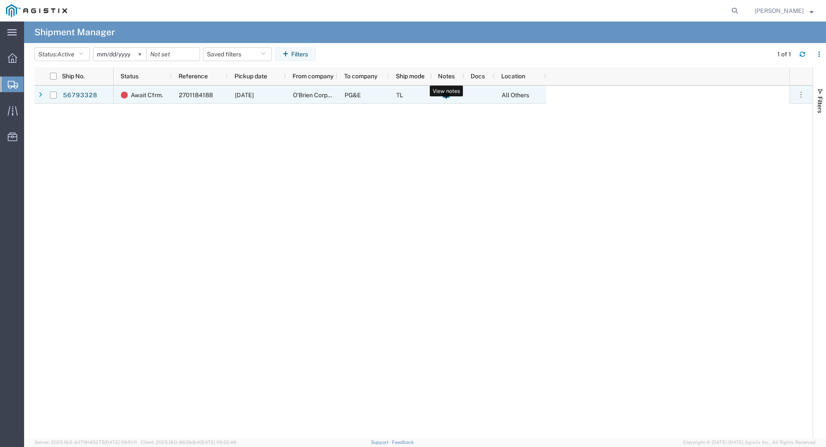
click at [443, 96] on icon at bounding box center [446, 95] width 7 height 7
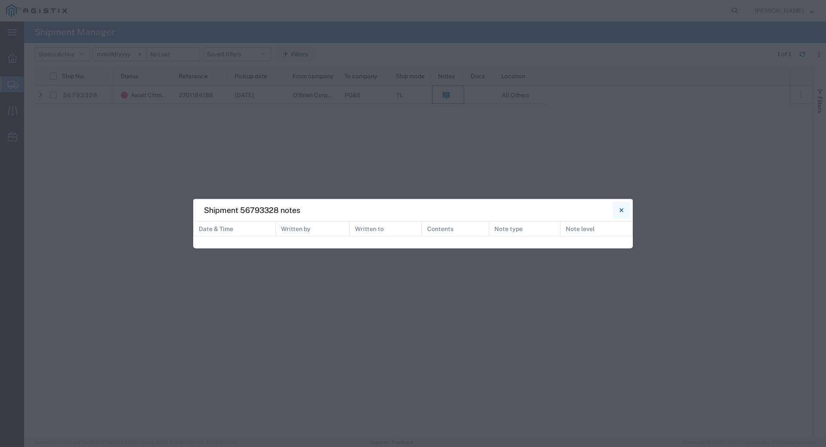
click at [623, 209] on icon "Close" at bounding box center [621, 210] width 4 height 4
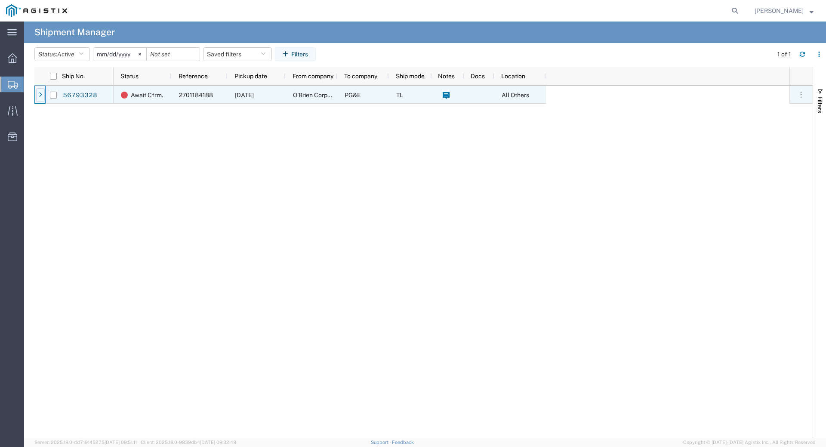
click at [39, 95] on icon at bounding box center [40, 95] width 3 height 6
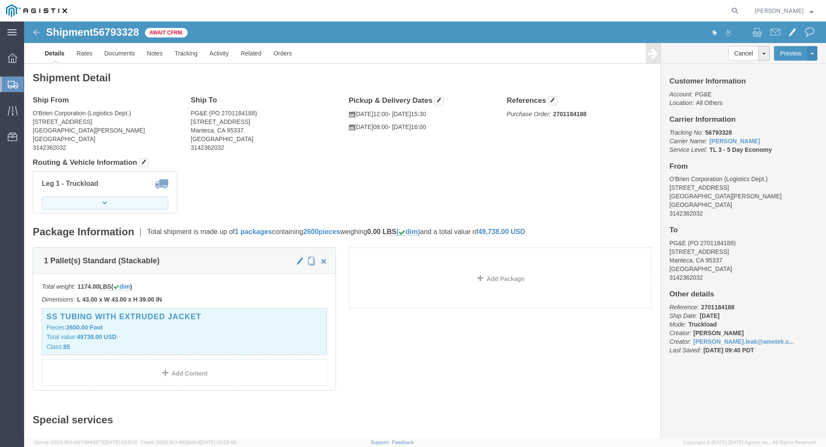
click button "button"
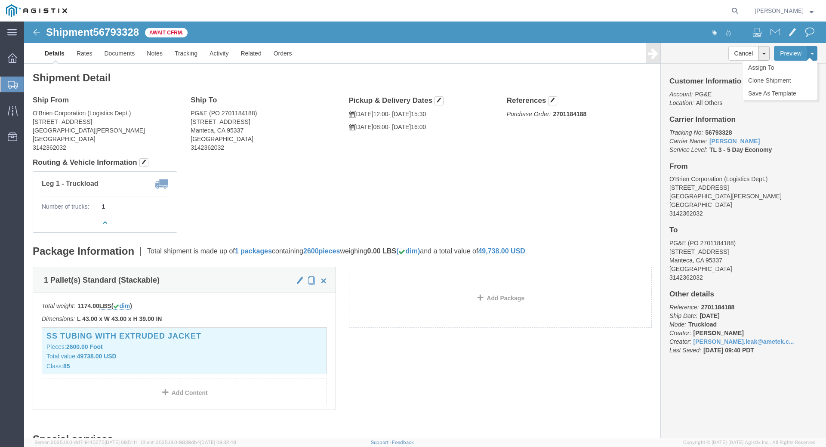
click button
click div "Leg 1 - Truckload Number of trucks: 1"
click link "Documents"
